Goal: Task Accomplishment & Management: Use online tool/utility

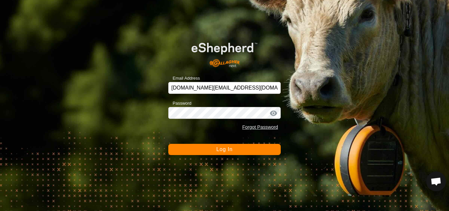
click at [236, 148] on button "Log In" at bounding box center [224, 149] width 112 height 11
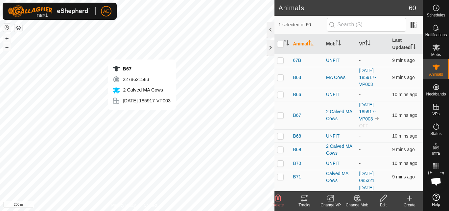
checkbox input "true"
checkbox input "false"
click at [384, 200] on icon at bounding box center [383, 198] width 8 height 8
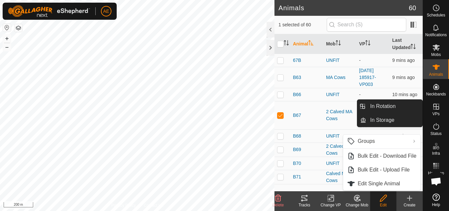
click at [434, 110] on icon at bounding box center [436, 107] width 8 height 8
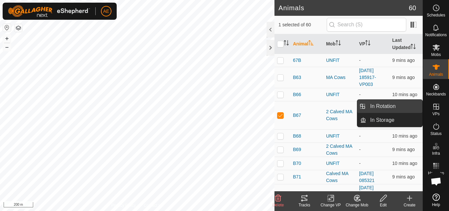
click at [415, 105] on link "In Rotation" at bounding box center [394, 106] width 56 height 13
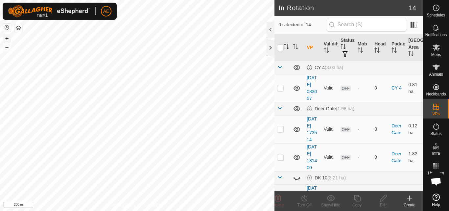
click at [8, 38] on button "+" at bounding box center [7, 39] width 8 height 8
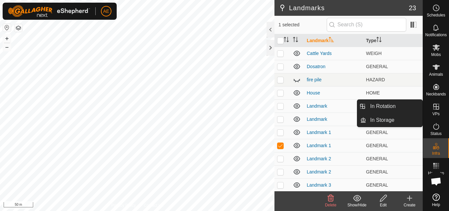
click at [437, 110] on icon at bounding box center [436, 107] width 8 height 8
click at [418, 106] on link "In Rotation" at bounding box center [394, 106] width 56 height 13
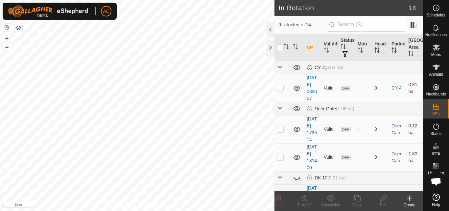
click at [411, 203] on div "Create" at bounding box center [409, 205] width 26 height 6
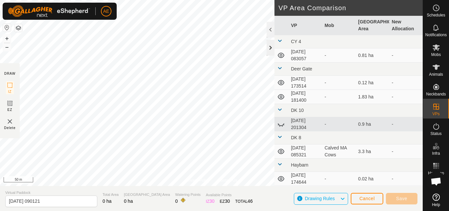
click at [269, 51] on div at bounding box center [271, 48] width 8 height 16
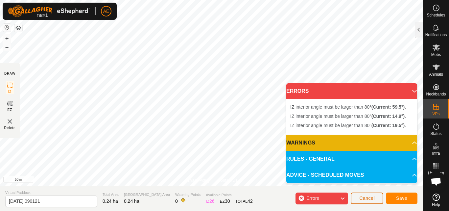
click at [373, 201] on button "Cancel" at bounding box center [367, 198] width 33 height 12
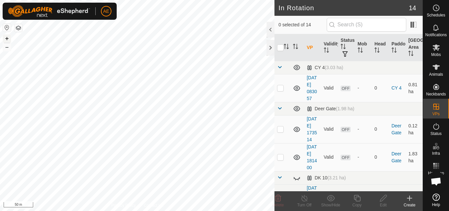
click at [9, 37] on button "+" at bounding box center [7, 39] width 8 height 8
click at [411, 201] on icon at bounding box center [410, 198] width 8 height 8
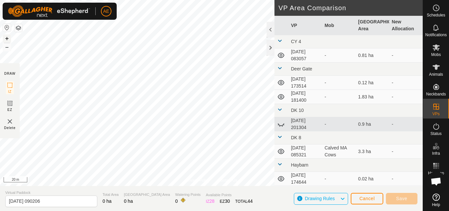
click at [10, 38] on button "+" at bounding box center [7, 39] width 8 height 8
click at [99, 198] on div "Privacy Policy Contact Us + – ⇧ i 10 m DRAW IZ EZ Delete VP Area Comparison VP …" at bounding box center [211, 105] width 423 height 211
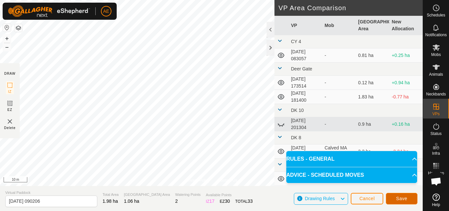
click at [398, 197] on span "Save" at bounding box center [401, 198] width 11 height 5
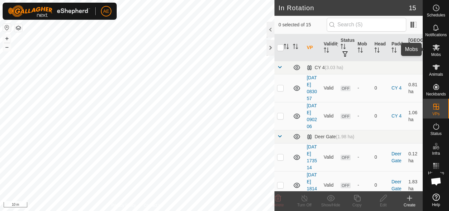
click at [438, 53] on span "Mobs" at bounding box center [436, 55] width 10 height 4
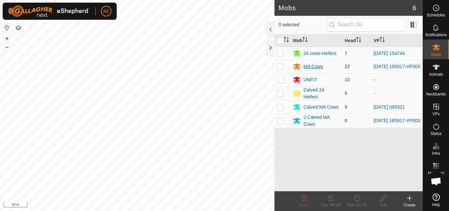
click at [313, 69] on div "MA Cows" at bounding box center [312, 66] width 19 height 7
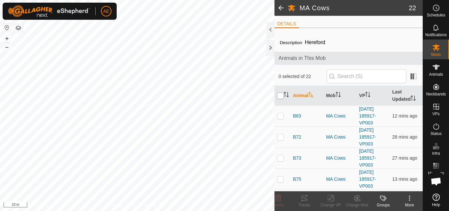
click at [281, 94] on input "checkbox" at bounding box center [280, 95] width 7 height 7
checkbox input "true"
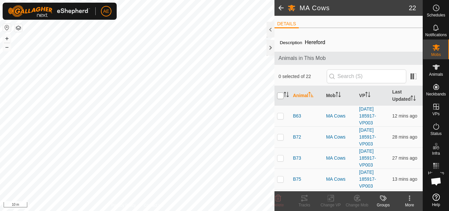
checkbox input "true"
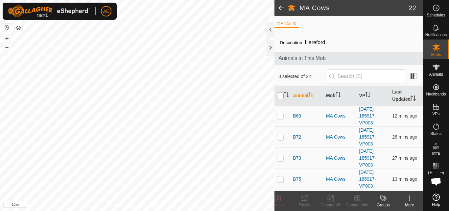
checkbox input "true"
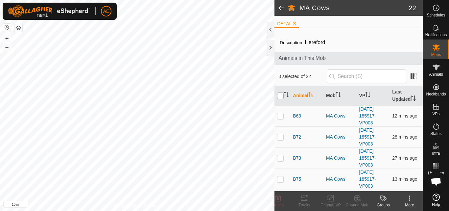
checkbox input "true"
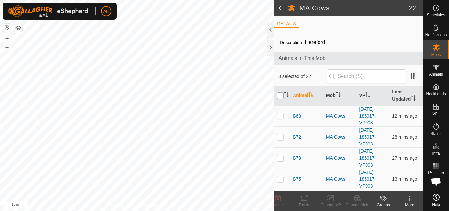
checkbox input "true"
click at [331, 202] on div "Change VP" at bounding box center [330, 205] width 26 height 6
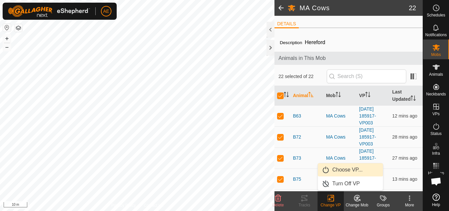
click at [349, 168] on link "Choose VP..." at bounding box center [350, 169] width 65 height 13
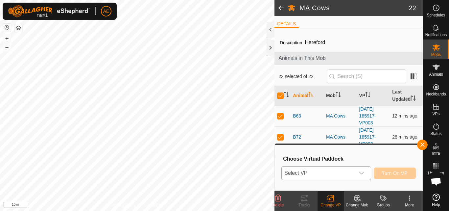
click at [362, 173] on icon "dropdown trigger" at bounding box center [361, 173] width 5 height 3
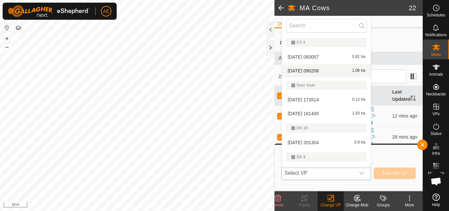
click at [329, 69] on li "[DATE] [DATE] 1.06 ha" at bounding box center [326, 70] width 89 height 13
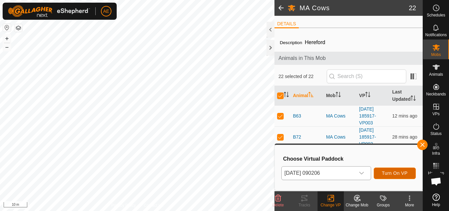
click at [401, 172] on span "Turn On VP" at bounding box center [395, 172] width 26 height 5
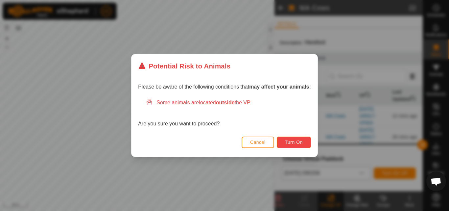
click at [292, 142] on span "Turn On" at bounding box center [294, 141] width 18 height 5
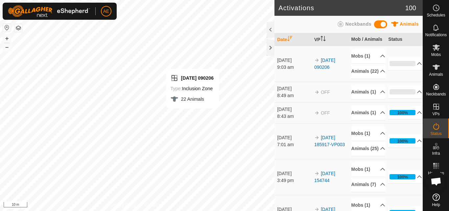
click at [94, 201] on div "[DATE] 090206 Type: Inclusion Zone 22 Animals + – ⇧ i 10 m" at bounding box center [137, 105] width 274 height 211
click at [10, 47] on button "–" at bounding box center [7, 47] width 8 height 8
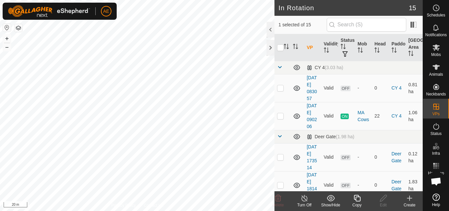
click at [304, 202] on div "Turn Off" at bounding box center [304, 205] width 26 height 6
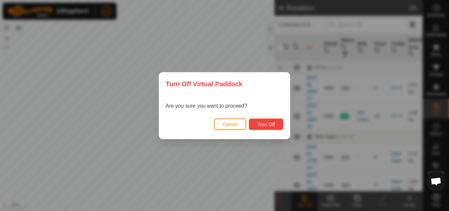
click at [278, 121] on button "Turn Off" at bounding box center [266, 124] width 35 height 12
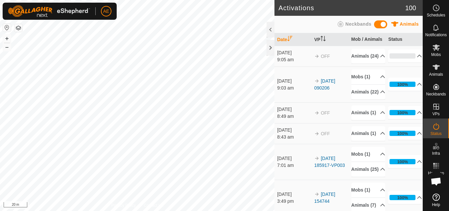
click at [278, 102] on td "[DATE] 9:03 am" at bounding box center [292, 84] width 37 height 36
